Goal: Obtain resource: Download file/media

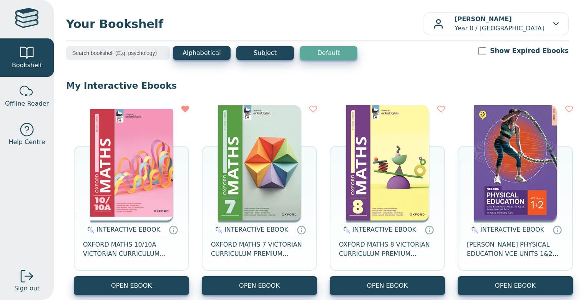
click at [315, 107] on icon at bounding box center [313, 109] width 8 height 8
click at [311, 112] on icon at bounding box center [313, 109] width 8 height 8
click at [312, 111] on icon at bounding box center [313, 109] width 8 height 8
click at [439, 109] on icon at bounding box center [441, 109] width 8 height 8
click at [408, 175] on img at bounding box center [387, 162] width 83 height 115
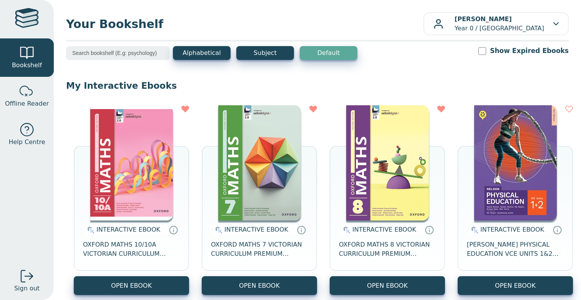
click at [243, 155] on img at bounding box center [259, 162] width 83 height 115
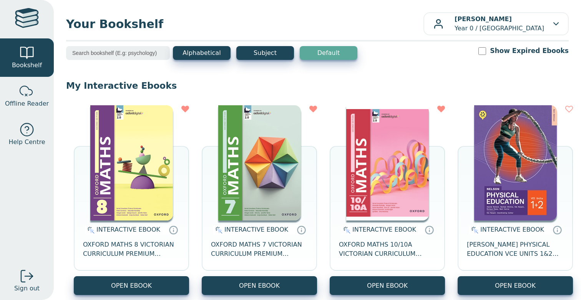
click at [279, 142] on img at bounding box center [259, 162] width 83 height 115
